Goal: Communication & Community: Share content

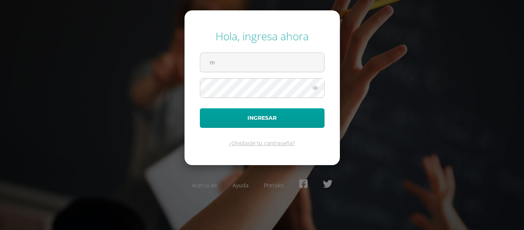
type input "[PERSON_NAME][EMAIL_ADDRESS][DOMAIN_NAME]"
click at [200, 108] on button "Ingresar" at bounding box center [262, 118] width 125 height 20
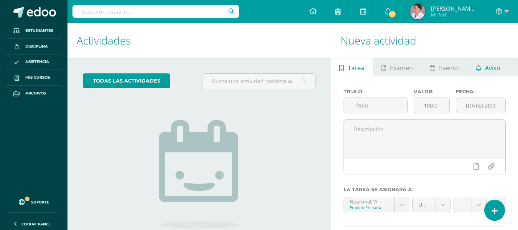
click at [494, 63] on span "Aviso" at bounding box center [492, 68] width 15 height 18
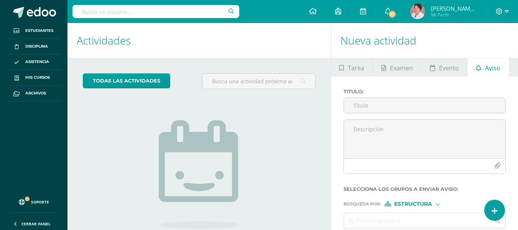
scroll to position [65, 0]
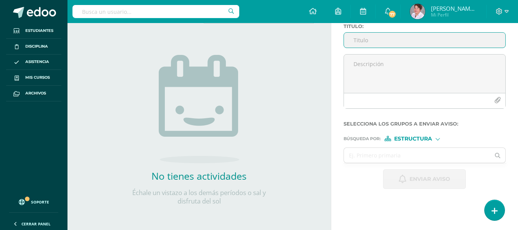
click at [410, 43] on input "Titulo :" at bounding box center [425, 40] width 162 height 15
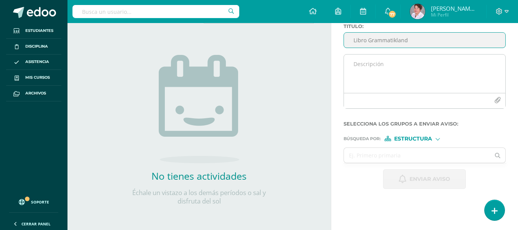
type input "Libro Grammatikland"
click at [377, 66] on textarea at bounding box center [425, 73] width 162 height 38
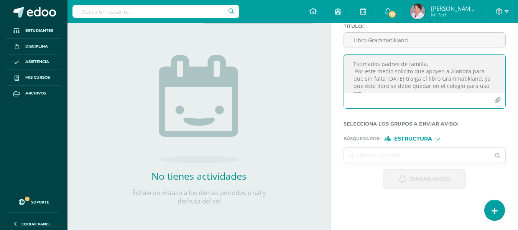
scroll to position [4, 0]
type textarea "Estimados padres de familia, Por este medio solicito que apoyen a [PERSON_NAME]…"
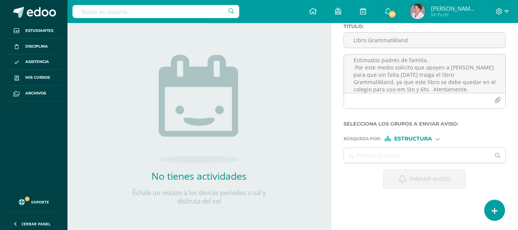
click at [438, 139] on div at bounding box center [438, 138] width 4 height 4
click at [428, 147] on span "Estructura" at bounding box center [423, 149] width 38 height 4
click at [414, 153] on input "text" at bounding box center [417, 155] width 147 height 15
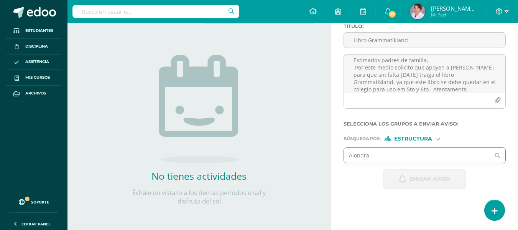
click at [385, 153] on input "Alondra" at bounding box center [417, 155] width 147 height 15
type input "Alondra"
click at [439, 140] on div at bounding box center [438, 138] width 4 height 4
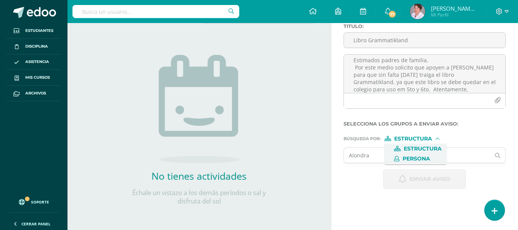
click at [428, 160] on span "Persona" at bounding box center [417, 159] width 28 height 4
click at [381, 153] on input "text" at bounding box center [417, 155] width 147 height 15
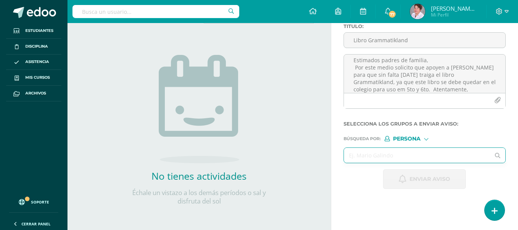
click at [381, 153] on input "text" at bounding box center [417, 155] width 147 height 15
type input "Alondra"
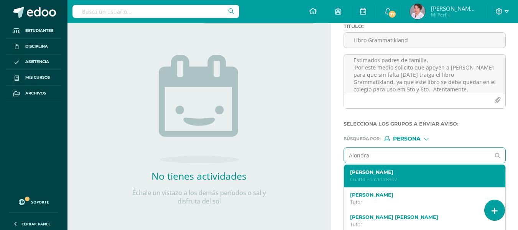
click at [394, 178] on p "Cuarto Primaria 8302" at bounding box center [422, 179] width 144 height 7
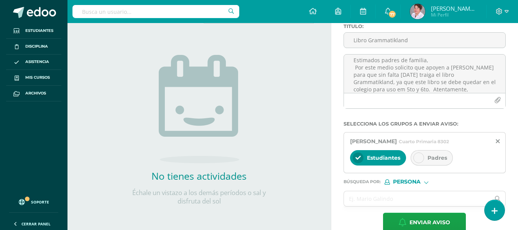
click at [418, 156] on icon at bounding box center [418, 157] width 5 height 5
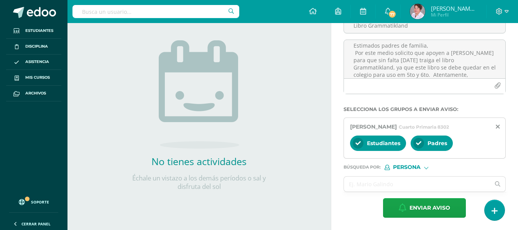
click at [416, 168] on span "Persona" at bounding box center [407, 167] width 28 height 4
click at [415, 186] on span "Persona" at bounding box center [417, 187] width 28 height 4
click at [410, 185] on input "text" at bounding box center [417, 183] width 147 height 15
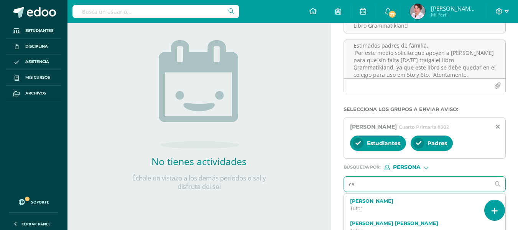
type input "c"
type input "[PERSON_NAME] del [PERSON_NAME]"
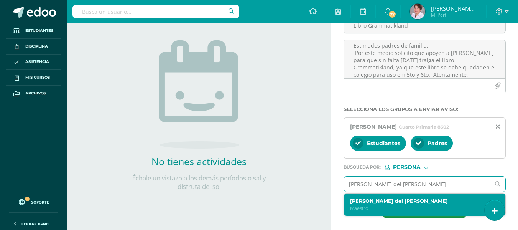
click at [411, 205] on p "Maestro" at bounding box center [422, 208] width 144 height 7
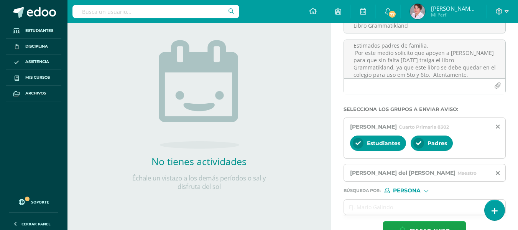
scroll to position [103, 0]
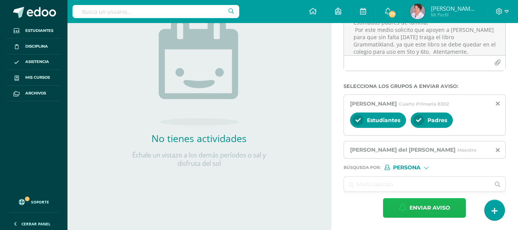
click at [432, 209] on span "Enviar aviso" at bounding box center [430, 207] width 41 height 19
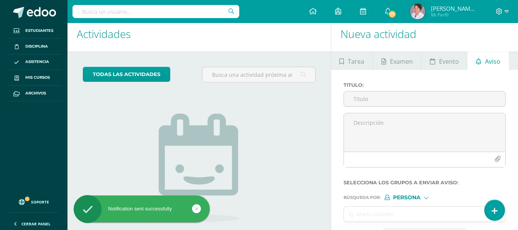
scroll to position [0, 0]
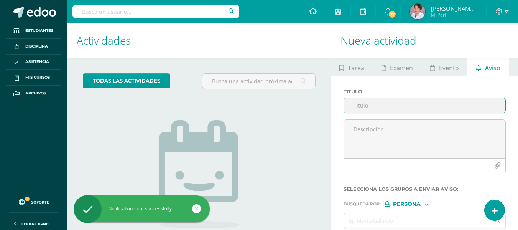
click at [366, 106] on input "Titulo :" at bounding box center [425, 105] width 162 height 15
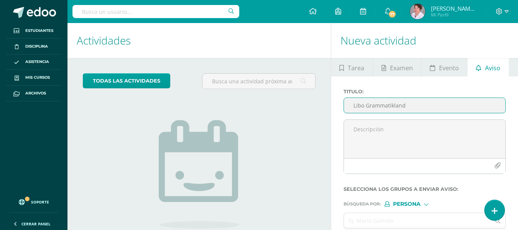
click at [359, 107] on input "Libo Grammatikland" at bounding box center [425, 105] width 162 height 15
click at [361, 105] on input "Libo Grammatikland" at bounding box center [425, 105] width 162 height 15
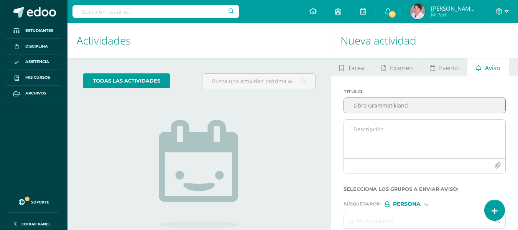
type input "Libro Grammatikland"
click at [356, 125] on textarea at bounding box center [425, 139] width 162 height 38
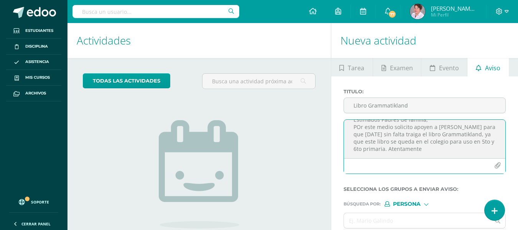
scroll to position [10, 0]
type textarea "Estimados Padres de familia, POr este medio solicito apoyen a [PERSON_NAME] par…"
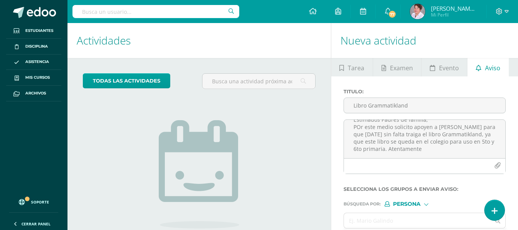
click at [429, 203] on div at bounding box center [426, 203] width 4 height 4
click at [422, 224] on span "Persona" at bounding box center [417, 224] width 28 height 4
click at [407, 219] on input "text" at bounding box center [417, 220] width 147 height 15
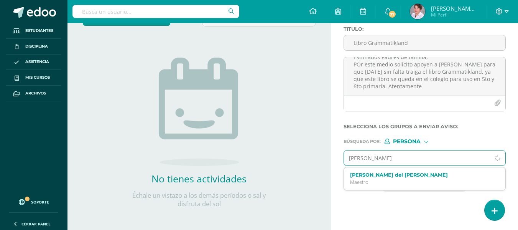
scroll to position [65, 0]
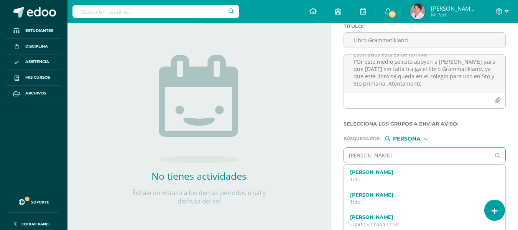
type input "[PERSON_NAME]"
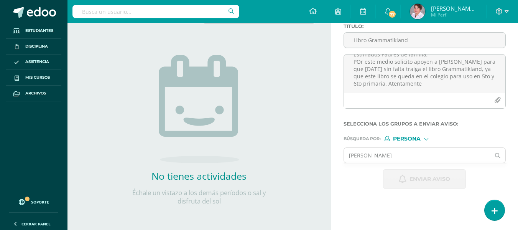
click at [427, 138] on div at bounding box center [426, 138] width 4 height 4
click at [423, 155] on span "Persona" at bounding box center [416, 158] width 62 height 10
click at [386, 158] on input "[PERSON_NAME]" at bounding box center [417, 155] width 147 height 15
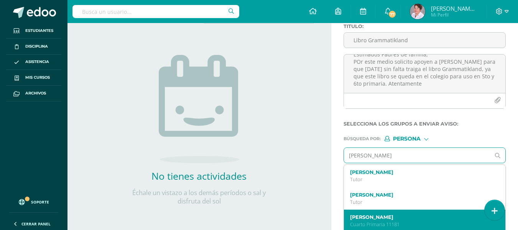
click at [421, 216] on label "[PERSON_NAME]" at bounding box center [422, 217] width 144 height 6
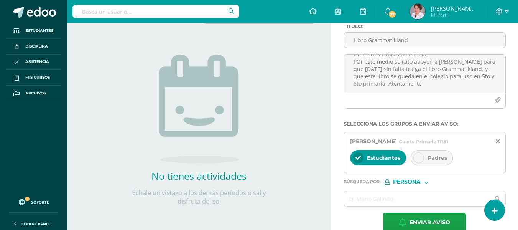
click at [422, 156] on div at bounding box center [419, 157] width 11 height 11
click at [429, 183] on div "Persona" at bounding box center [414, 181] width 58 height 5
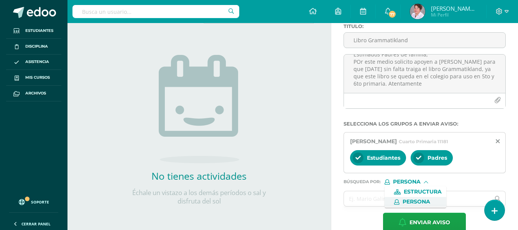
click at [418, 198] on span "Persona" at bounding box center [416, 202] width 62 height 10
click at [415, 199] on input "text" at bounding box center [417, 198] width 147 height 15
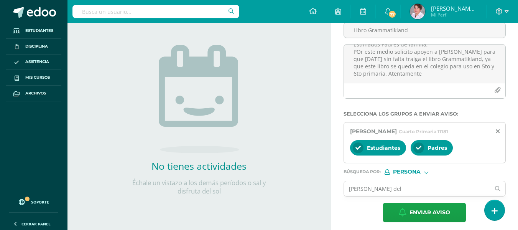
scroll to position [80, 0]
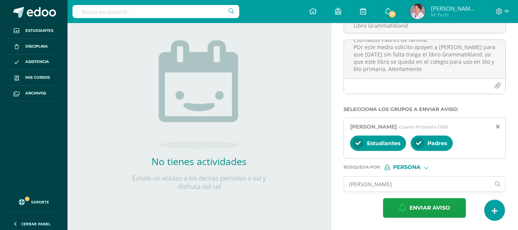
type input "[PERSON_NAME]"
click at [425, 168] on div at bounding box center [426, 167] width 3 height 3
click at [424, 189] on span "Persona" at bounding box center [417, 187] width 28 height 4
click at [411, 184] on input "[PERSON_NAME]" at bounding box center [417, 183] width 147 height 15
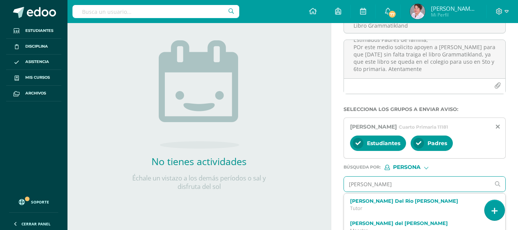
click at [411, 184] on input "[PERSON_NAME]" at bounding box center [417, 183] width 147 height 15
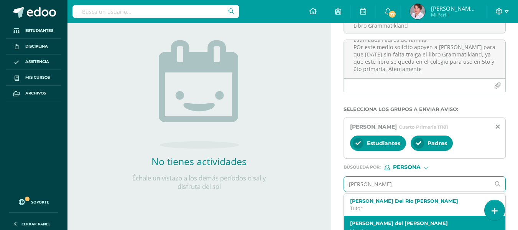
click at [402, 223] on label "[PERSON_NAME] del [PERSON_NAME]" at bounding box center [422, 223] width 144 height 6
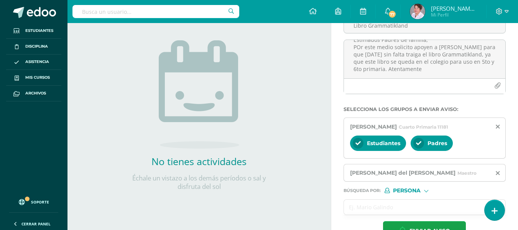
scroll to position [103, 0]
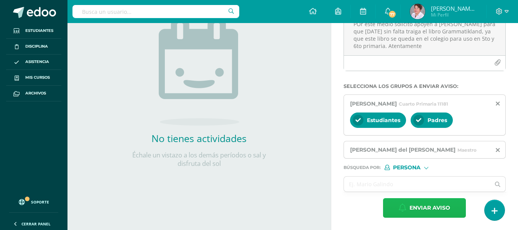
click at [419, 206] on span "Enviar aviso" at bounding box center [430, 207] width 41 height 19
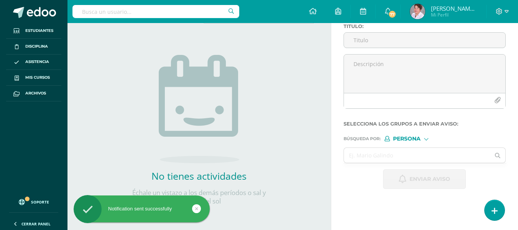
scroll to position [0, 0]
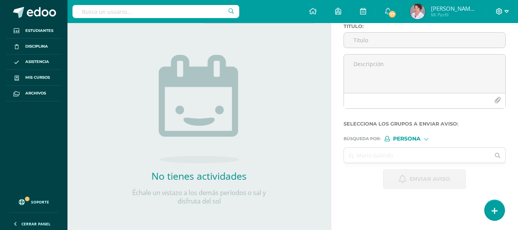
click at [506, 9] on icon at bounding box center [507, 11] width 4 height 7
click at [487, 52] on span "Cerrar sesión" at bounding box center [482, 51] width 35 height 7
